Goal: Navigation & Orientation: Find specific page/section

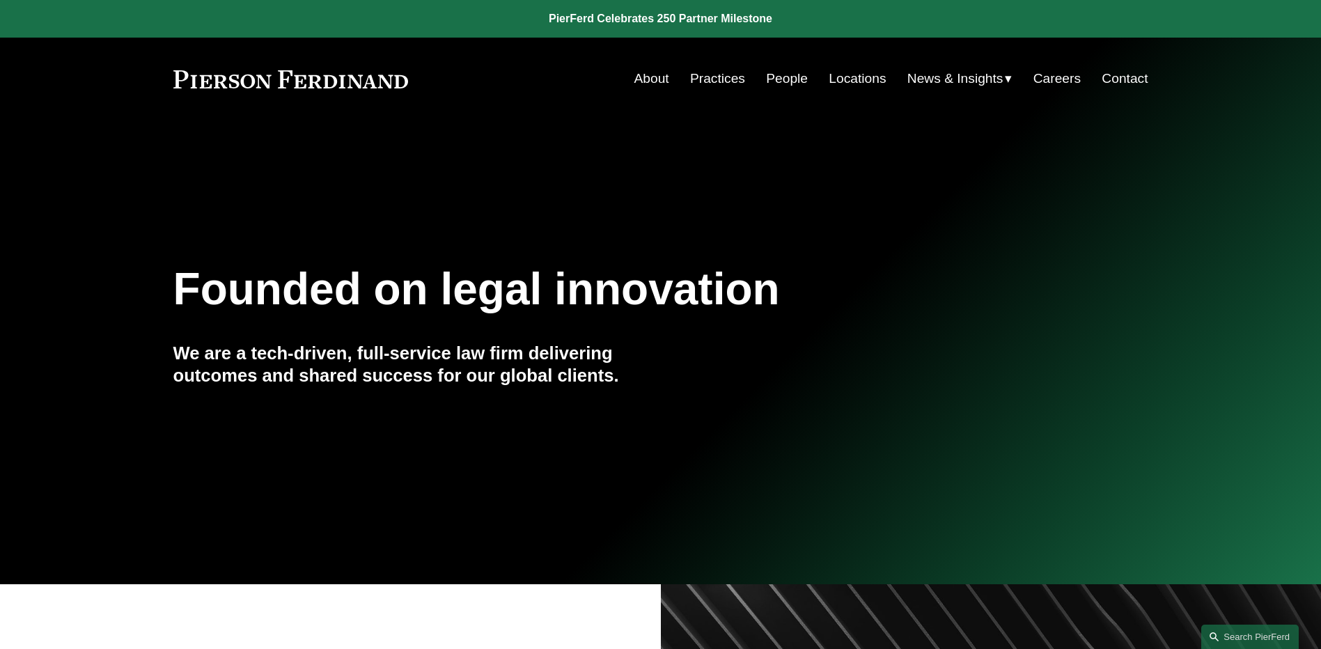
click at [783, 77] on link "People" at bounding box center [787, 78] width 42 height 26
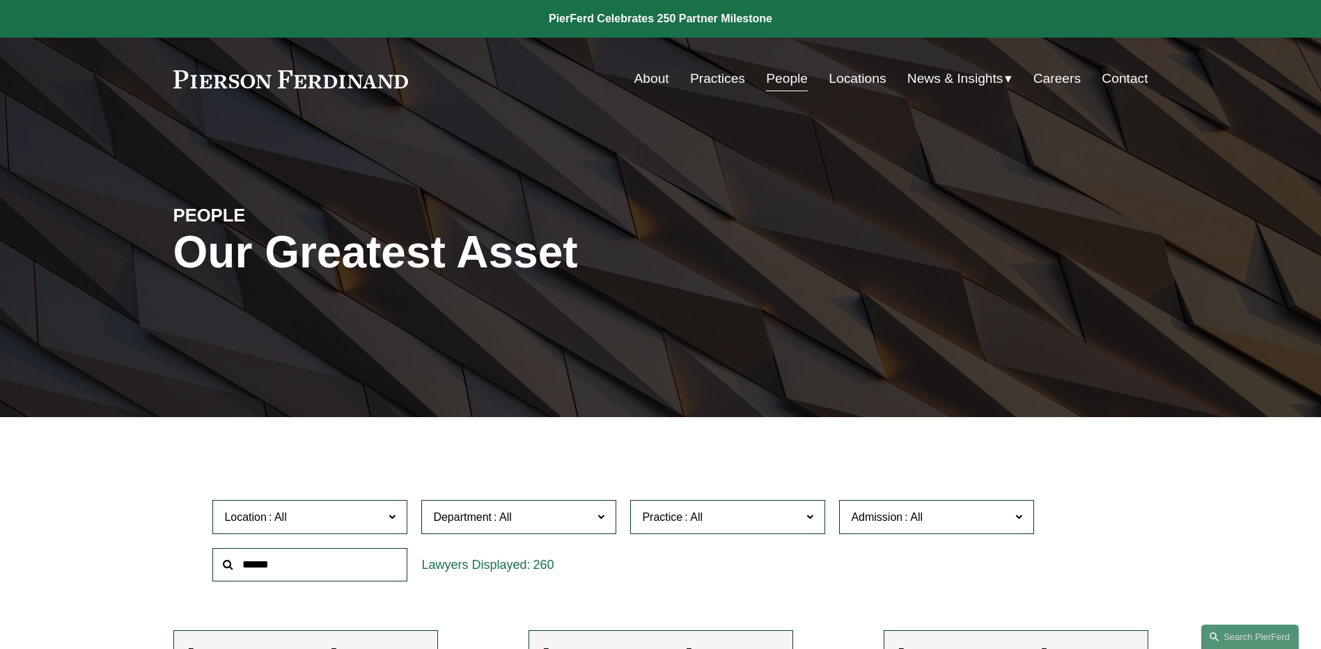
click at [0, 0] on span "News" at bounding box center [0, 0] width 0 height 0
